Goal: Task Accomplishment & Management: Use online tool/utility

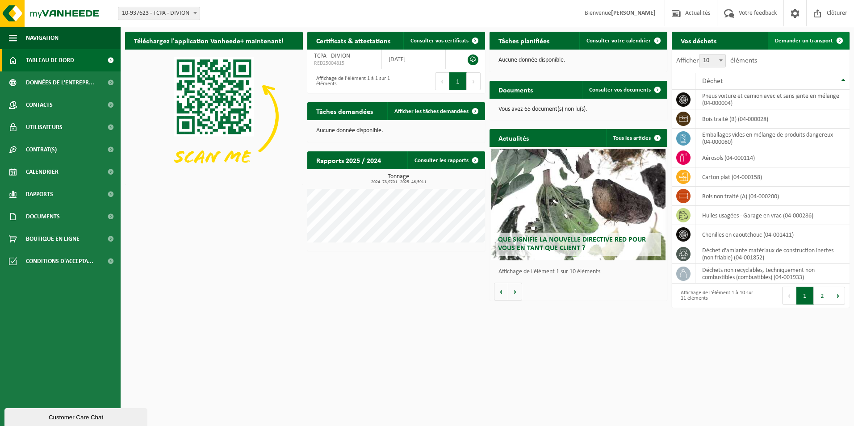
click at [801, 39] on span "Demander un transport" at bounding box center [804, 41] width 58 height 6
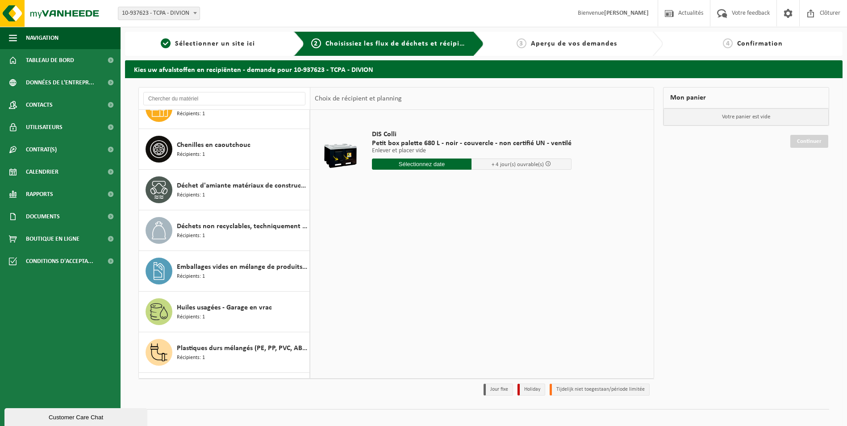
scroll to position [161, 0]
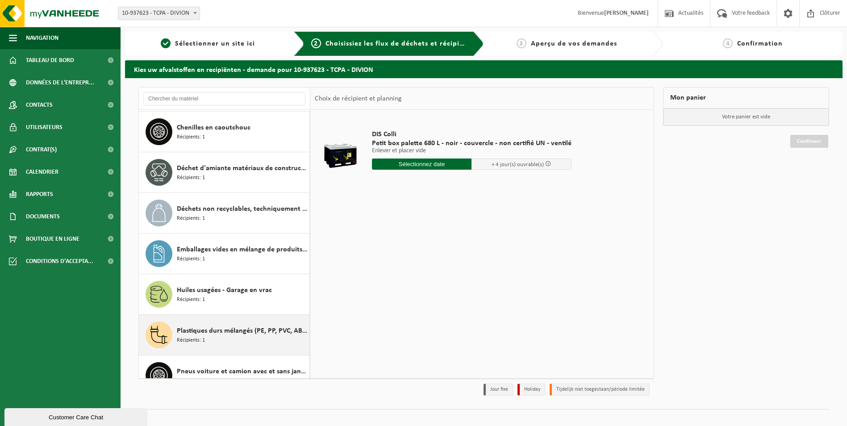
click at [244, 330] on span "Plastiques durs mélangés (PE, PP, PVC, ABS, PC, PA, ...), recyclable (industrie…" at bounding box center [242, 331] width 130 height 11
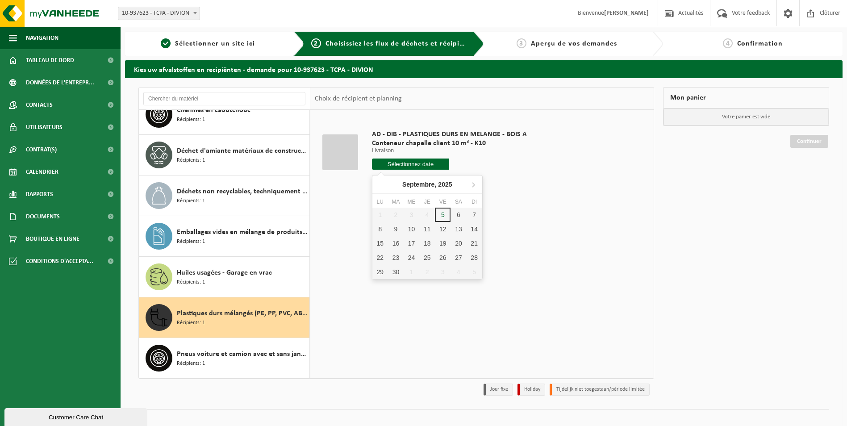
click at [402, 164] on input "text" at bounding box center [411, 164] width 78 height 11
click at [450, 216] on div "5" at bounding box center [443, 215] width 16 height 14
type input "à partir de 2025-09-05"
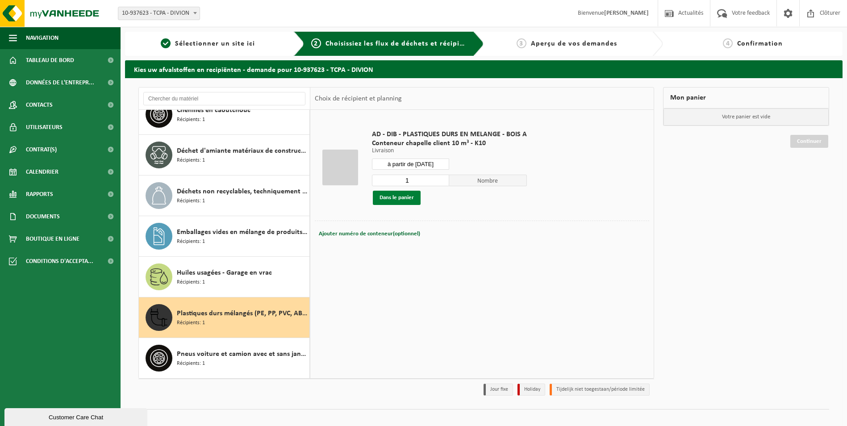
click at [381, 199] on button "Dans le panier" at bounding box center [397, 198] width 48 height 14
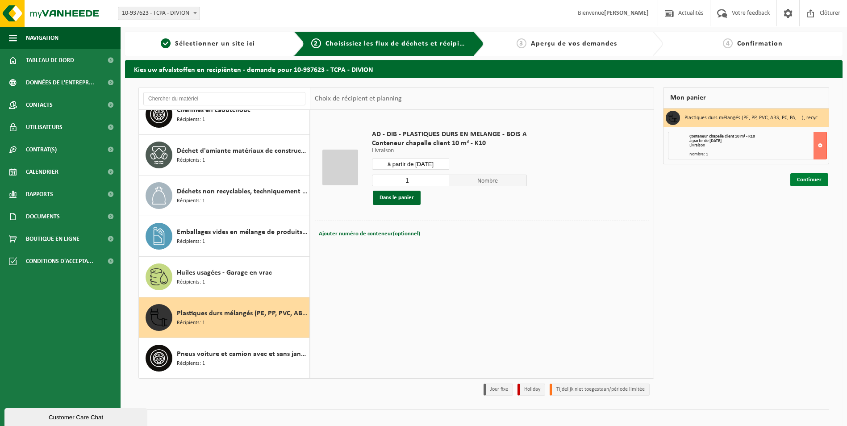
click at [811, 184] on link "Continuer" at bounding box center [810, 179] width 38 height 13
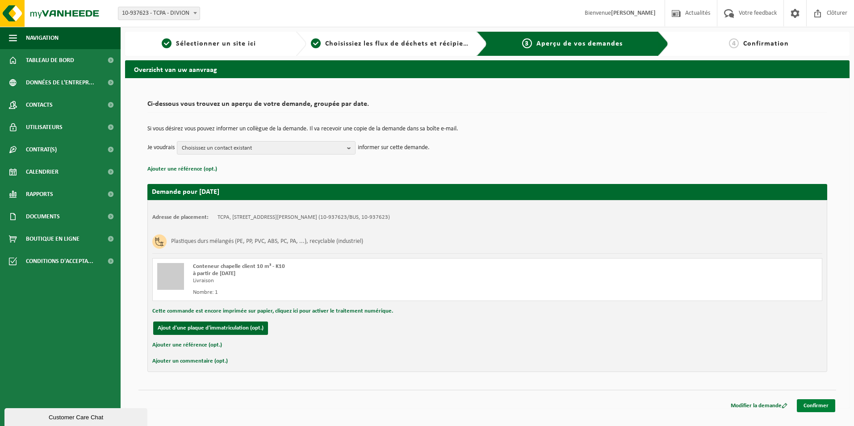
click at [813, 406] on link "Confirmer" at bounding box center [816, 405] width 38 height 13
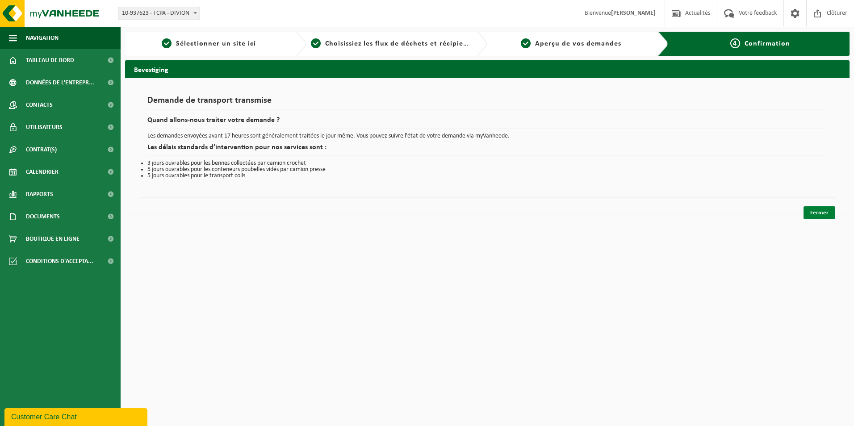
click at [815, 213] on link "Fermer" at bounding box center [819, 212] width 32 height 13
